Goal: Task Accomplishment & Management: Use online tool/utility

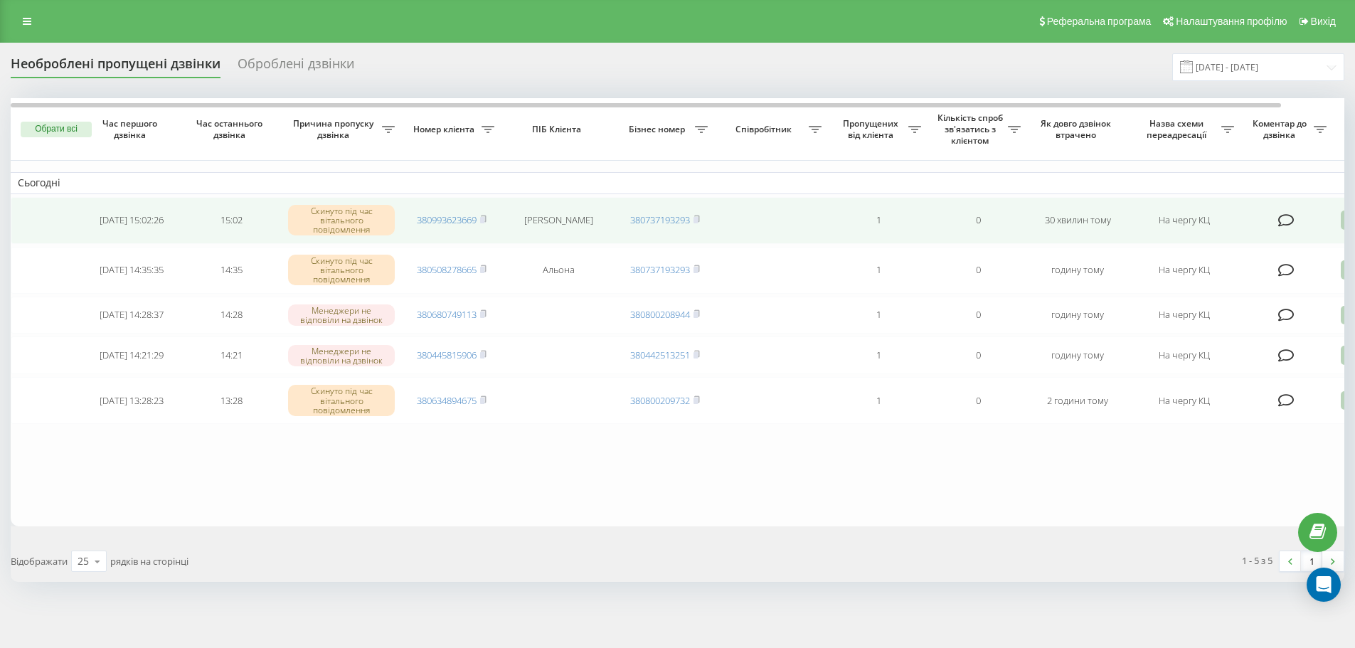
click at [1343, 219] on icon at bounding box center [1349, 220] width 17 height 19
click at [1249, 272] on span "Зв'язався з клієнтом за допомогою іншого каналу" at bounding box center [1288, 269] width 243 height 14
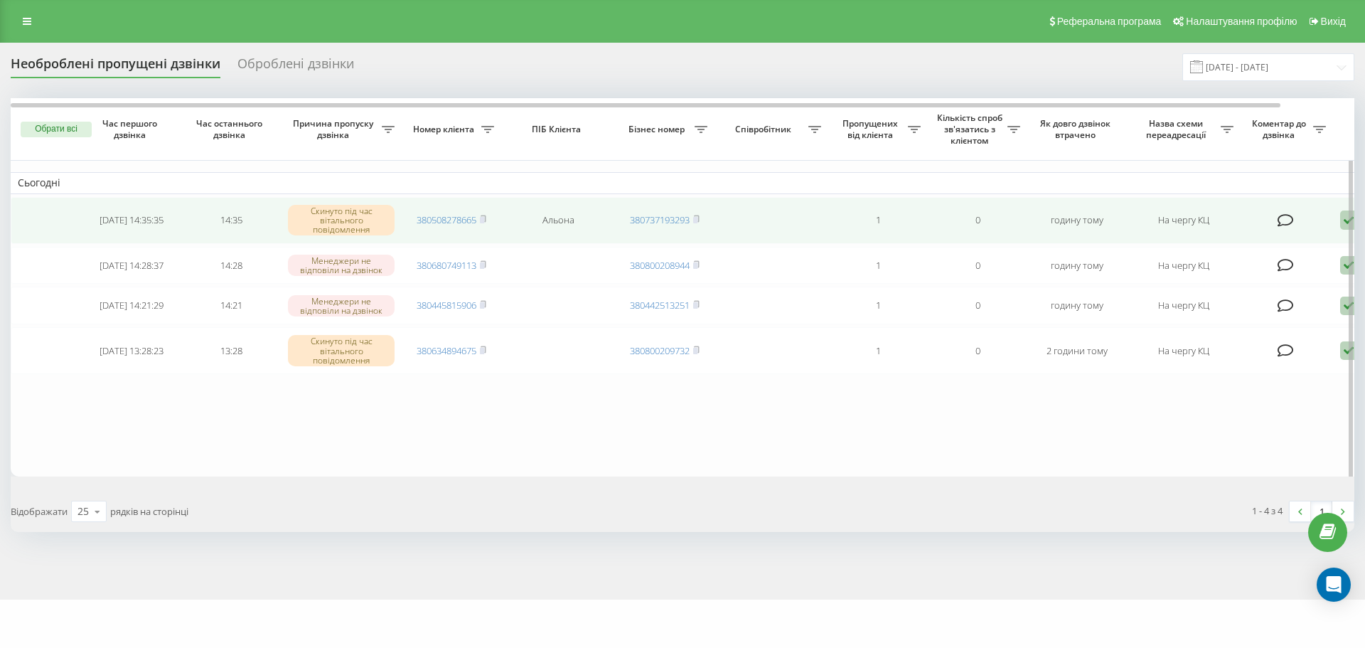
click at [1340, 220] on td "Обробити Не вдалося зв'язатися Зв'язався з клієнтом за допомогою іншого каналу …" at bounding box center [1383, 220] width 100 height 47
click at [1343, 221] on icon at bounding box center [1349, 220] width 17 height 19
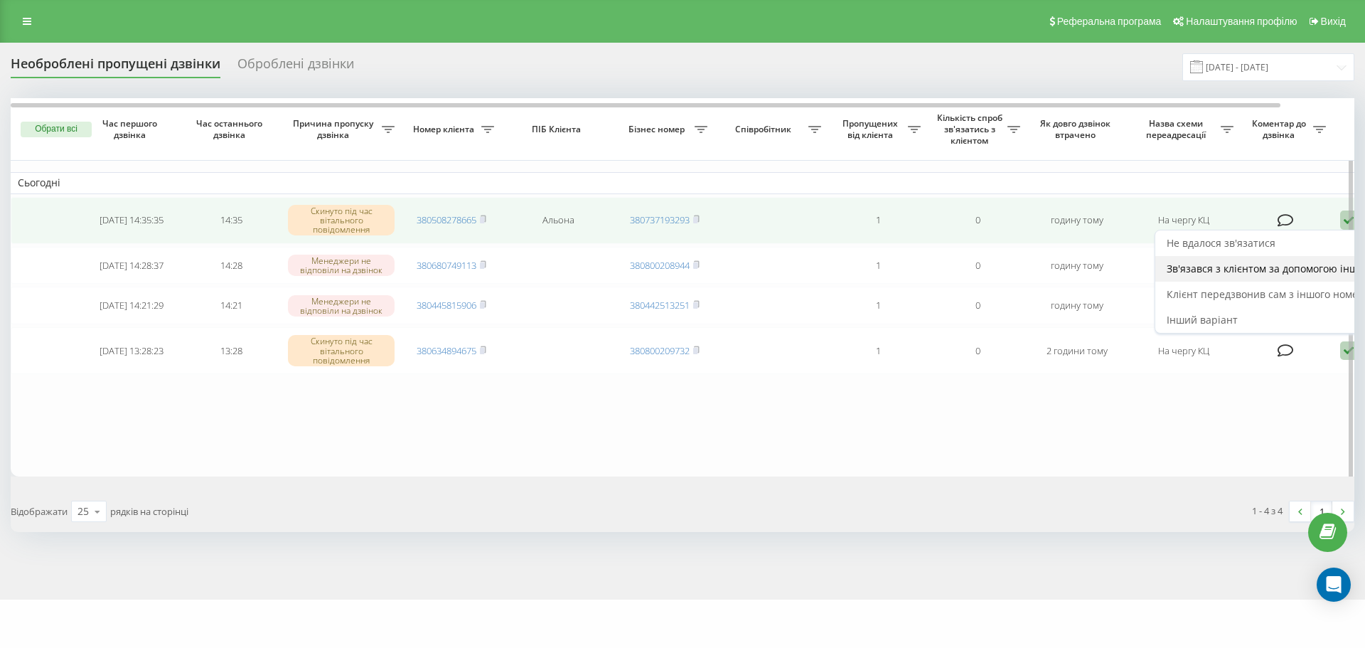
click at [1284, 264] on span "Зв'язався з клієнтом за допомогою іншого каналу" at bounding box center [1288, 269] width 243 height 14
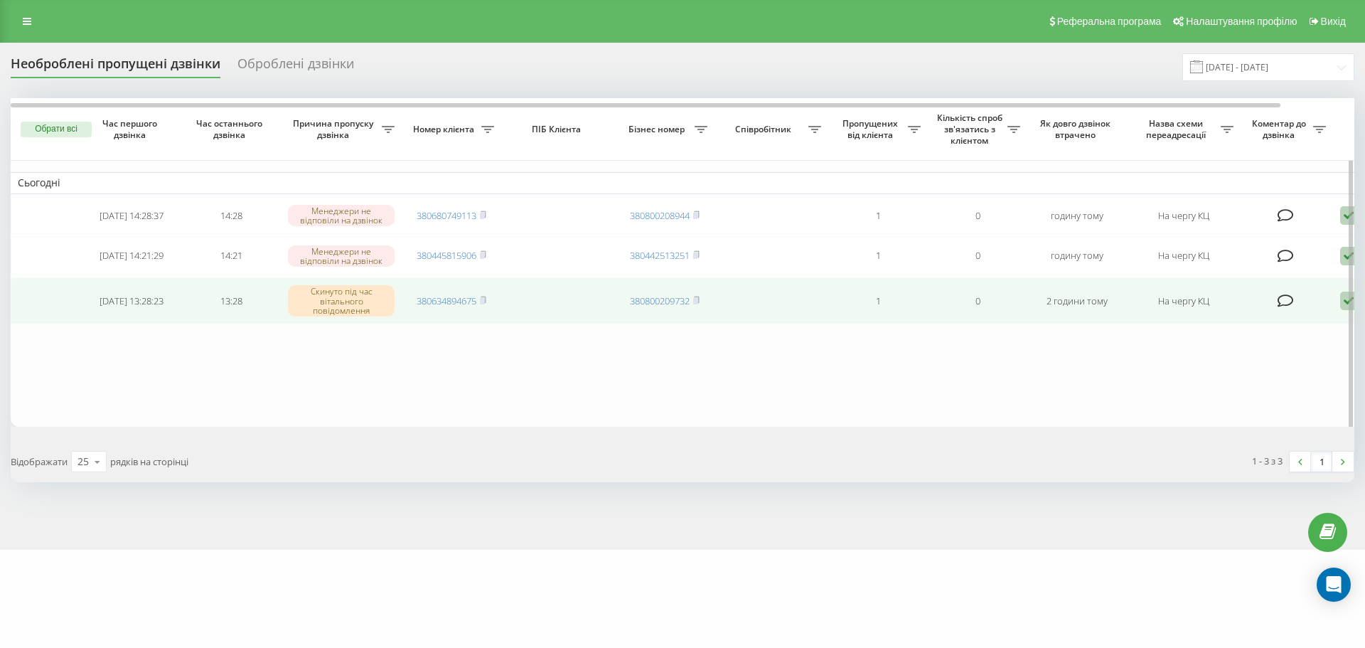
click at [1341, 307] on icon at bounding box center [1349, 301] width 17 height 19
click at [1316, 346] on div "Зв'язався з клієнтом за допомогою іншого каналу" at bounding box center [1289, 349] width 266 height 26
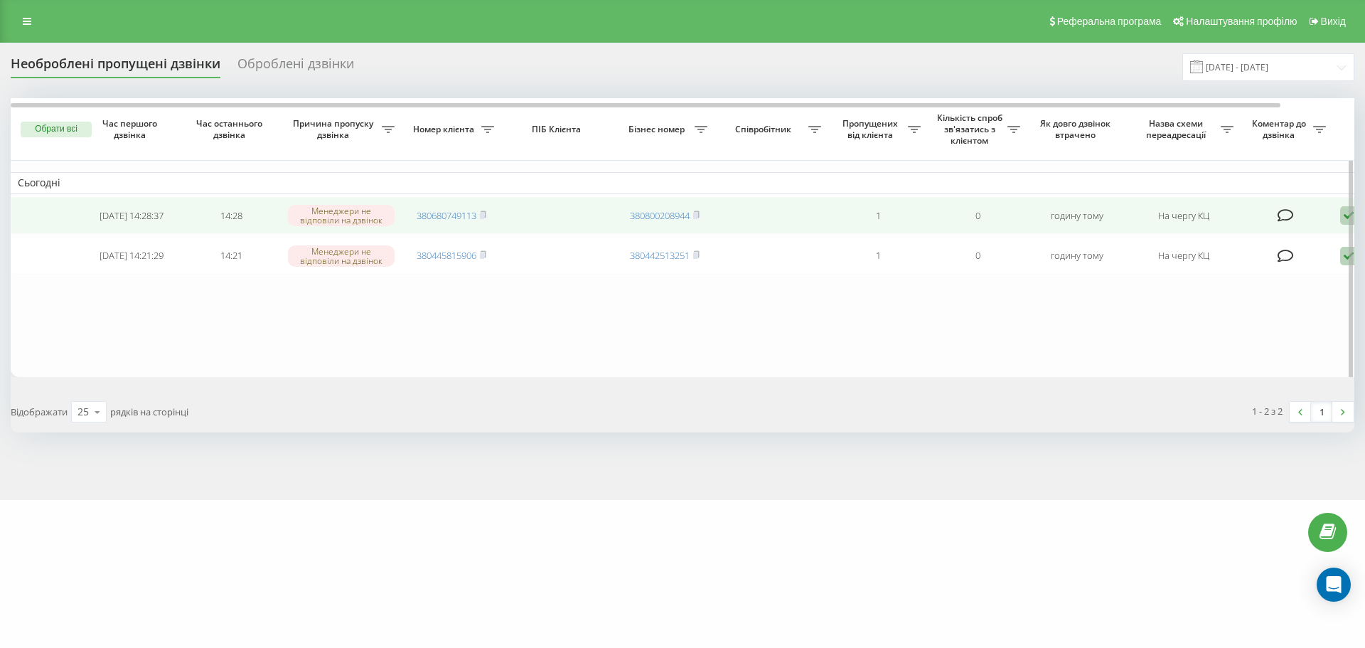
click at [486, 214] on icon at bounding box center [483, 215] width 6 height 9
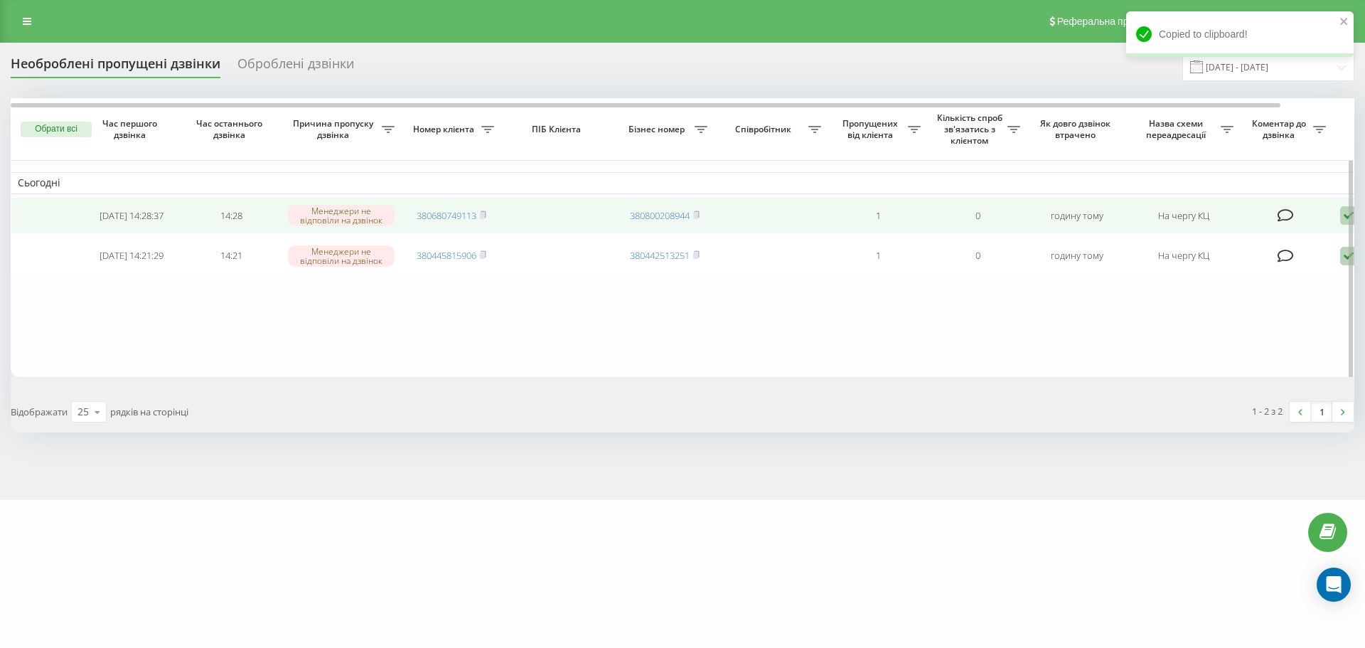
click at [1343, 216] on icon at bounding box center [1349, 215] width 17 height 19
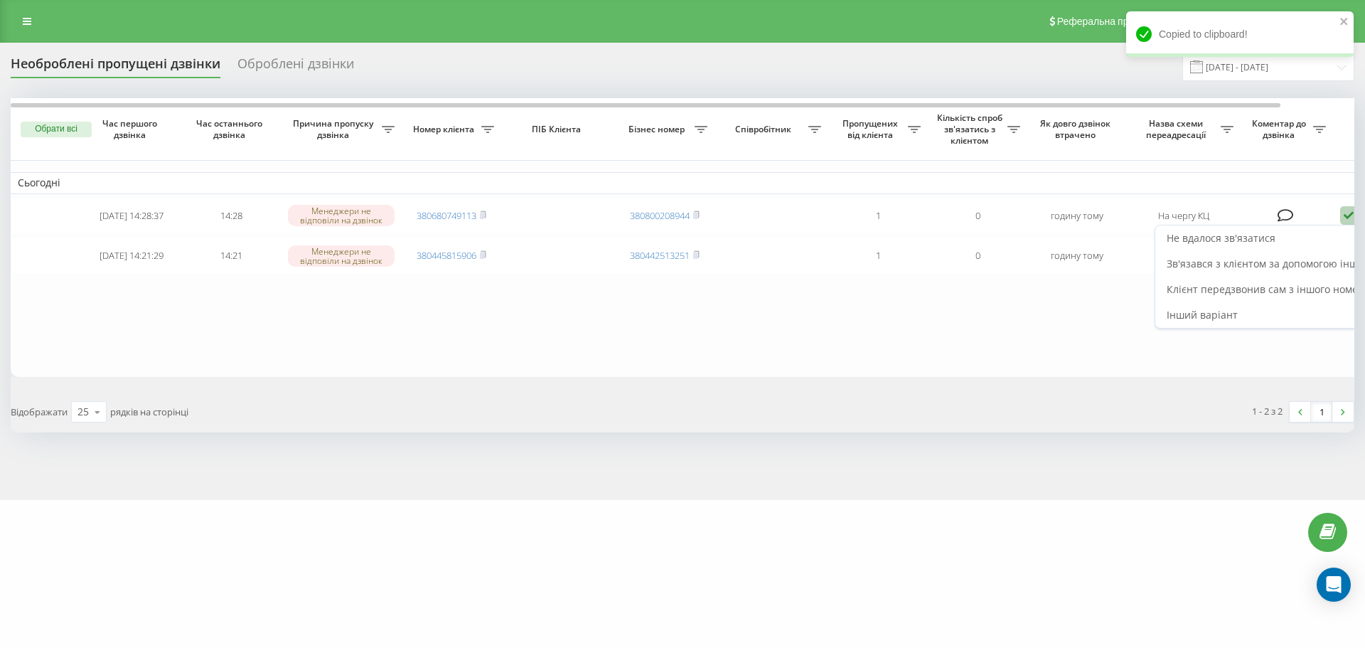
click at [1288, 275] on div "Зв'язався з клієнтом за допомогою іншого каналу" at bounding box center [1289, 264] width 266 height 26
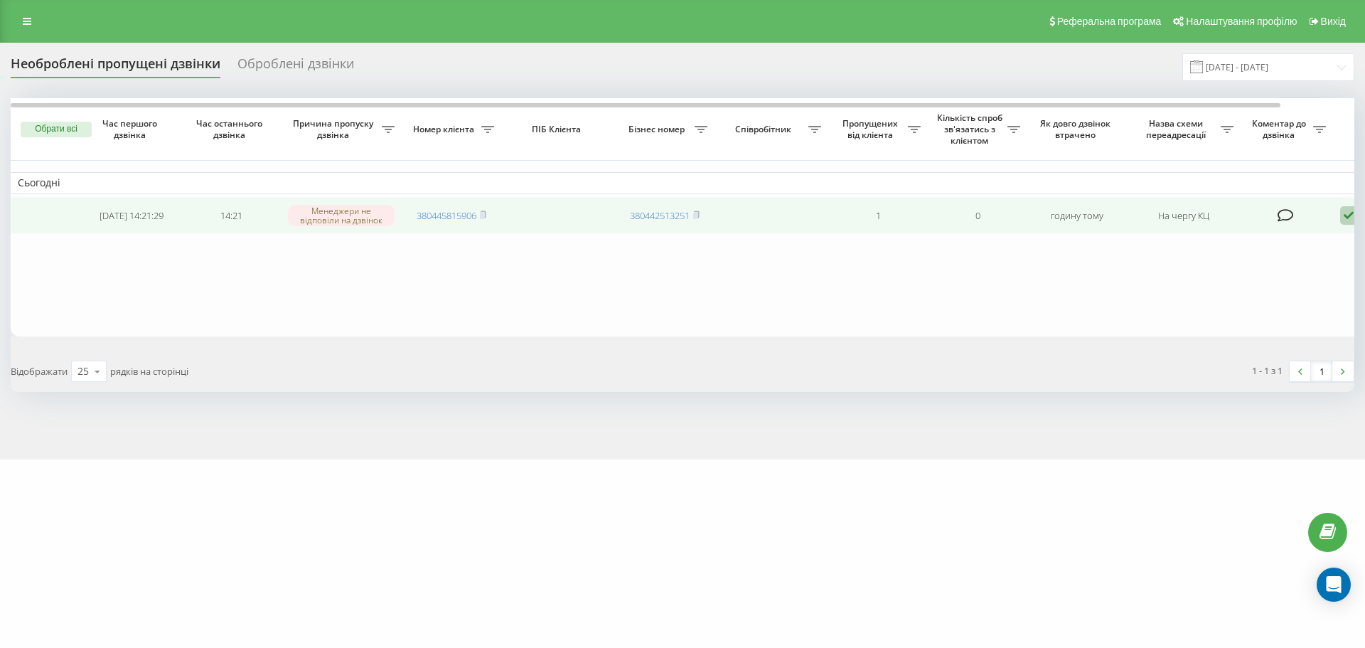
drag, startPoint x: 1343, startPoint y: 216, endPoint x: 1345, endPoint y: 227, distance: 10.8
click at [1343, 215] on icon at bounding box center [1349, 215] width 17 height 19
click at [1226, 314] on span "Інший варіант" at bounding box center [1202, 315] width 71 height 14
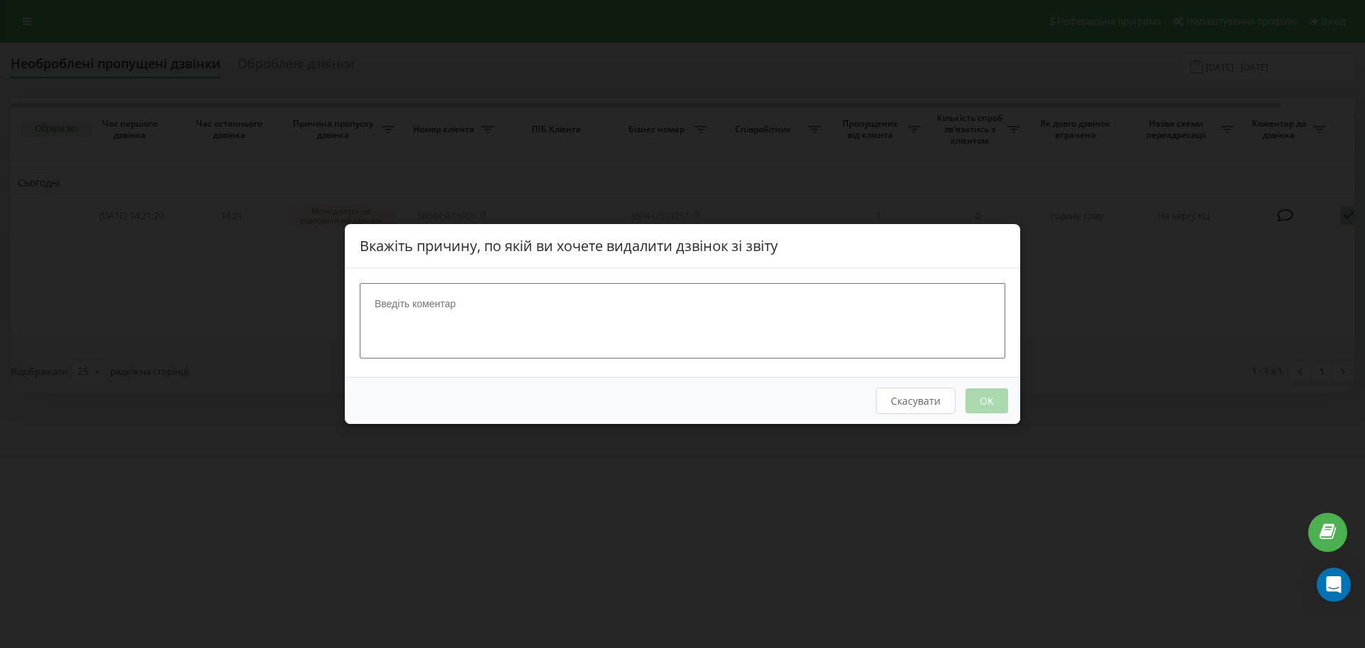
click at [701, 314] on textarea at bounding box center [683, 320] width 646 height 75
type textarea "партнери"
click at [988, 396] on button "OK" at bounding box center [987, 400] width 43 height 25
